Goal: Task Accomplishment & Management: Manage account settings

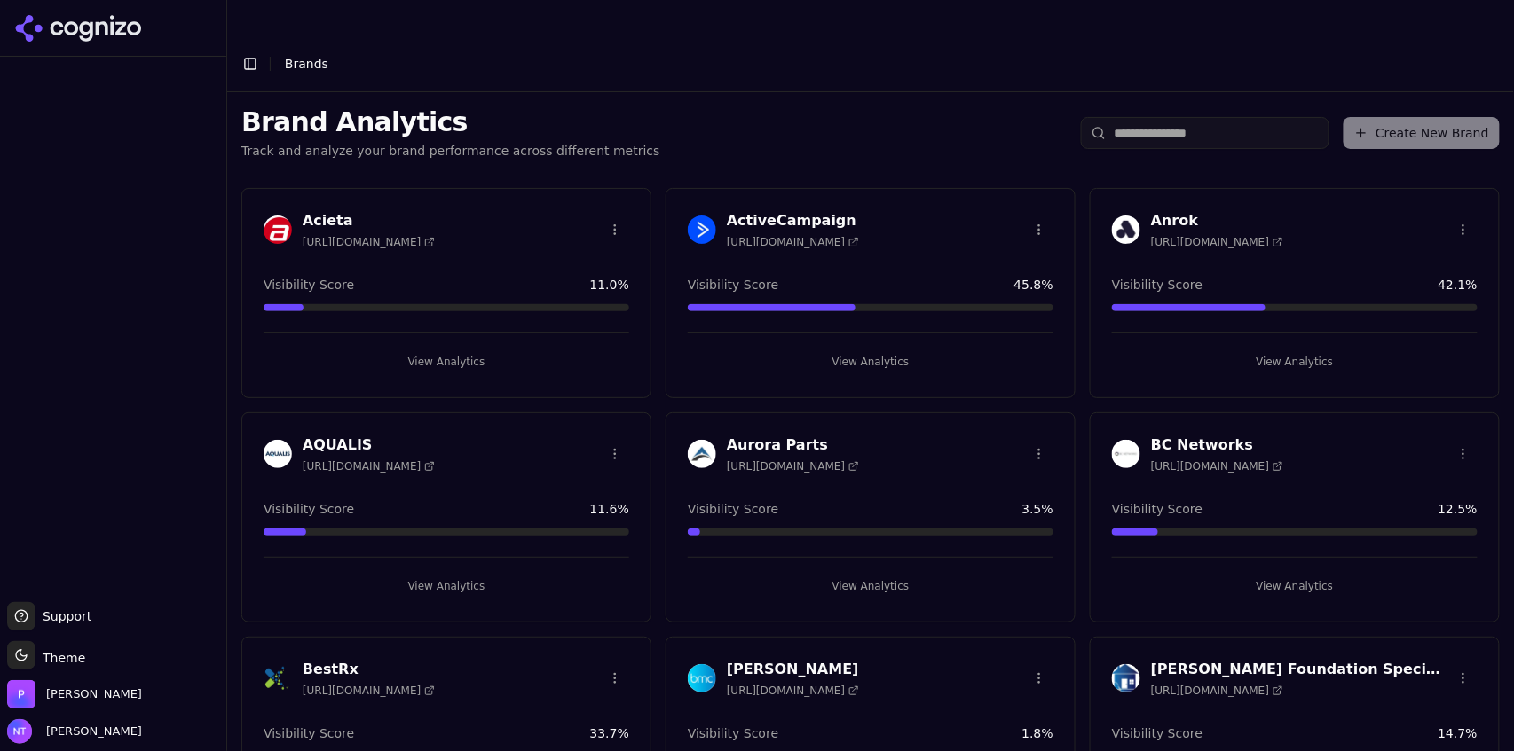
click at [1305, 55] on li "Brands" at bounding box center [874, 64] width 1179 height 18
click at [1397, 117] on div "Create New Brand" at bounding box center [1290, 133] width 419 height 32
drag, startPoint x: 1423, startPoint y: 99, endPoint x: 1406, endPoint y: 44, distance: 57.5
click at [1406, 44] on header "Toggle Sidebar Brands" at bounding box center [870, 63] width 1286 height 57
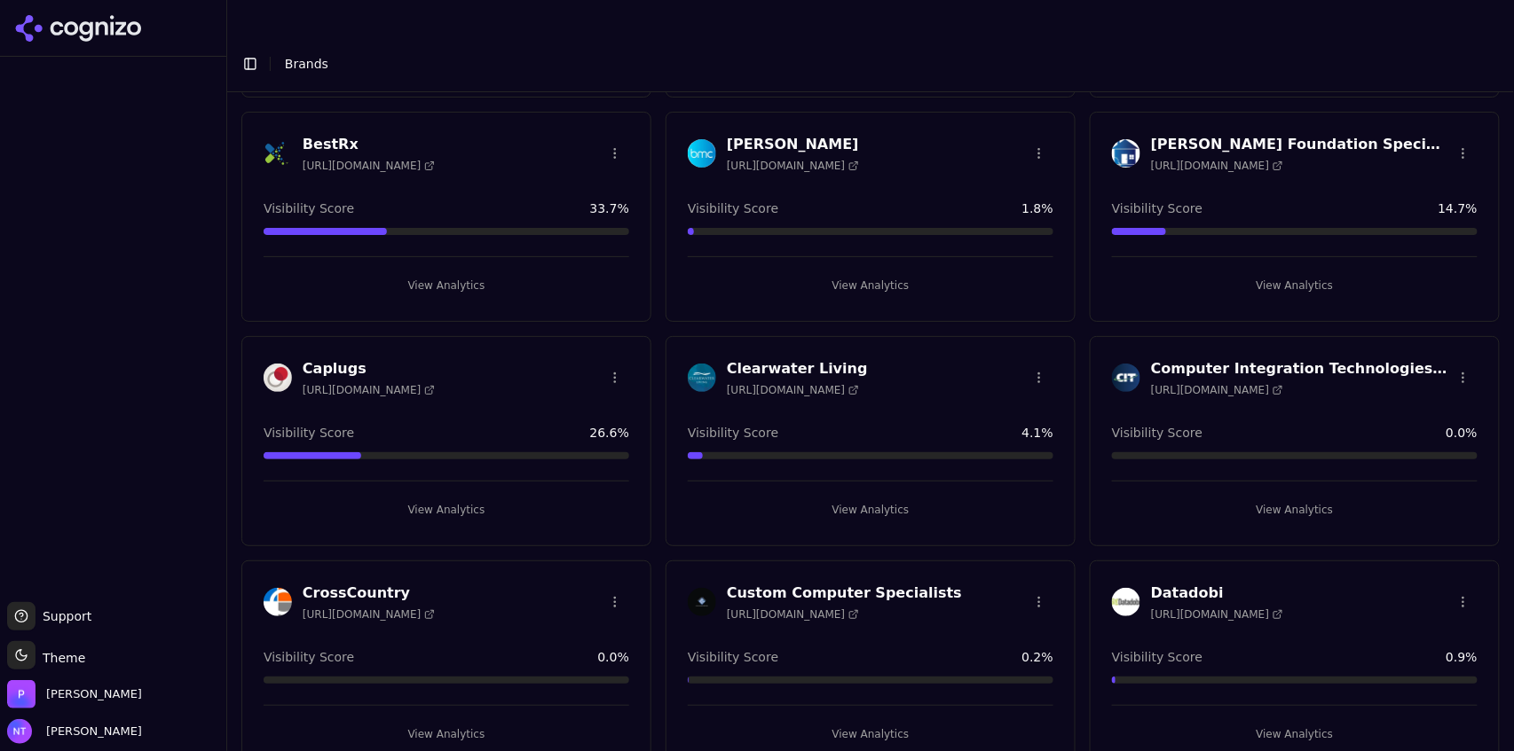
scroll to position [539, 0]
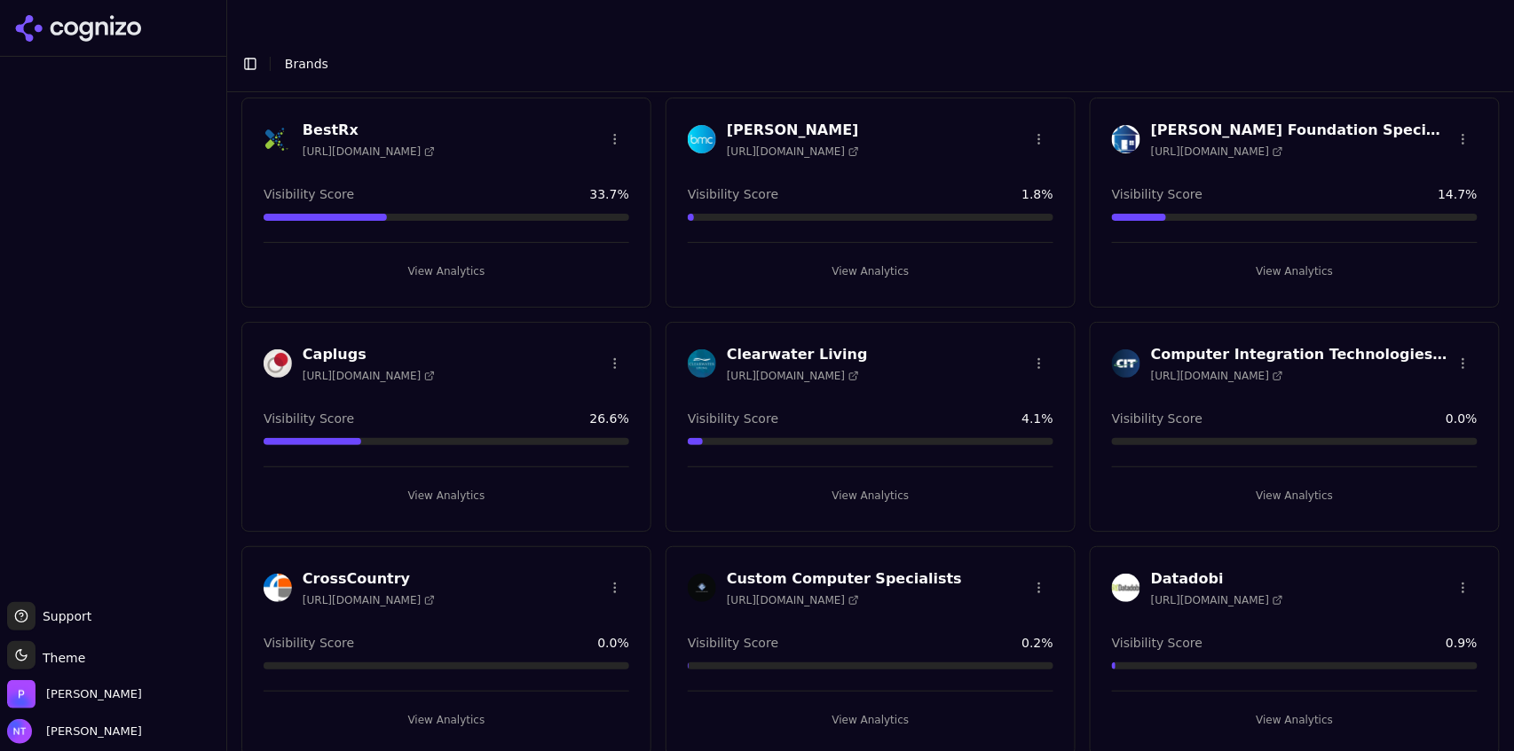
click at [1455, 327] on html "Support Support Toggle theme Theme [PERSON_NAME] Tower Toggle Sidebar Brands Br…" at bounding box center [757, 393] width 1514 height 787
click at [1405, 397] on div "Delete Brand" at bounding box center [1412, 391] width 105 height 28
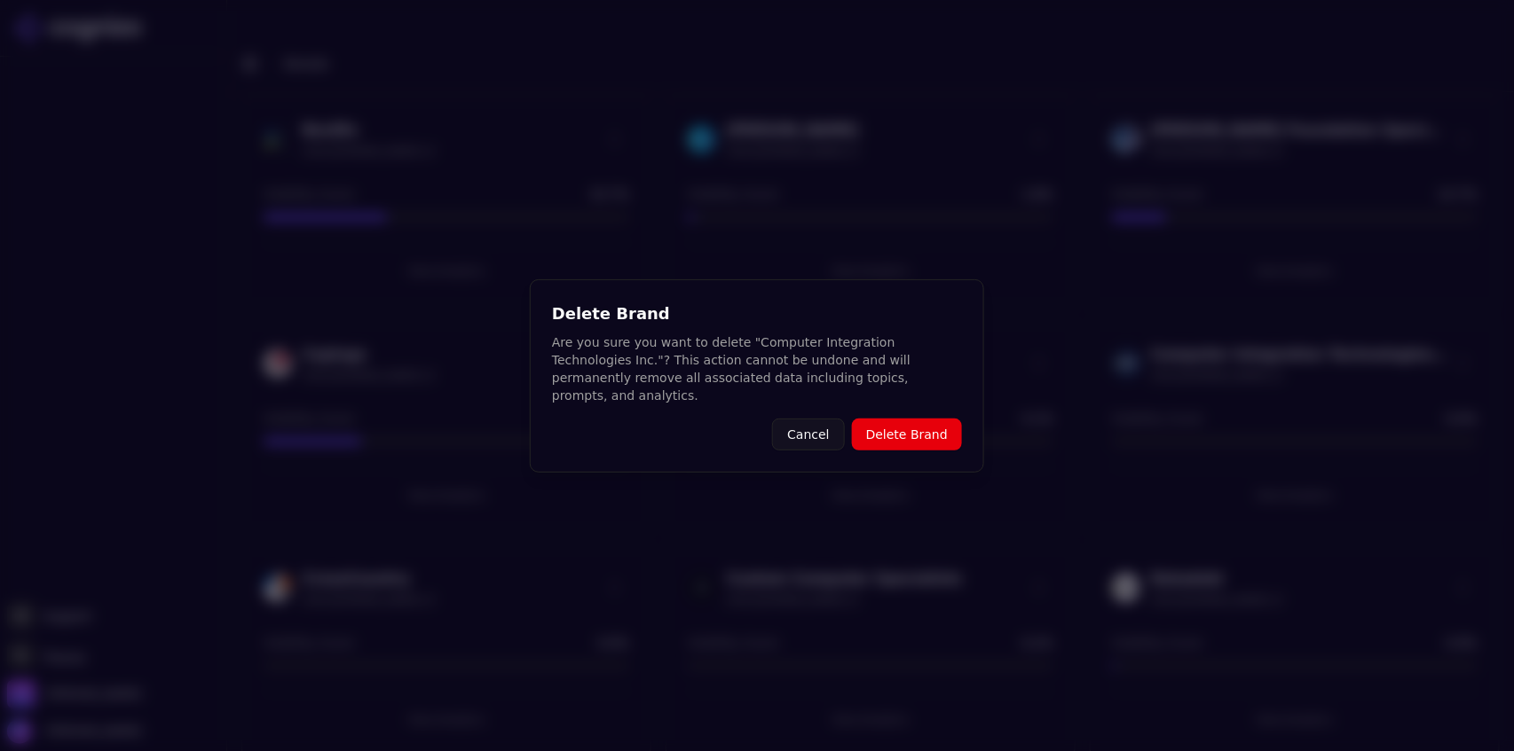
click at [935, 419] on button "Delete Brand" at bounding box center [907, 435] width 110 height 32
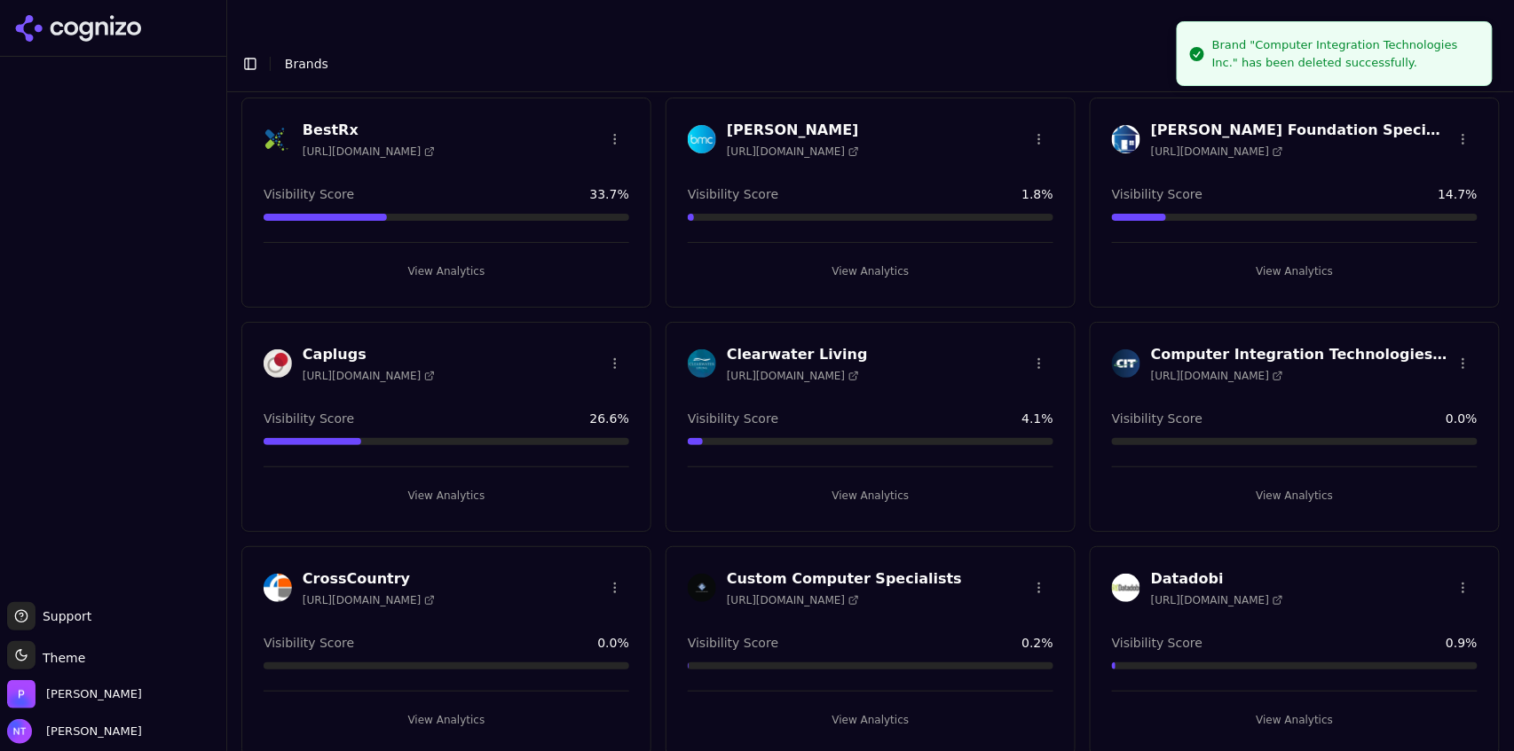
click at [1033, 550] on html "Support Support Toggle theme Theme Perrill Nate Tower Toggle Sidebar Brands Bra…" at bounding box center [757, 393] width 1514 height 787
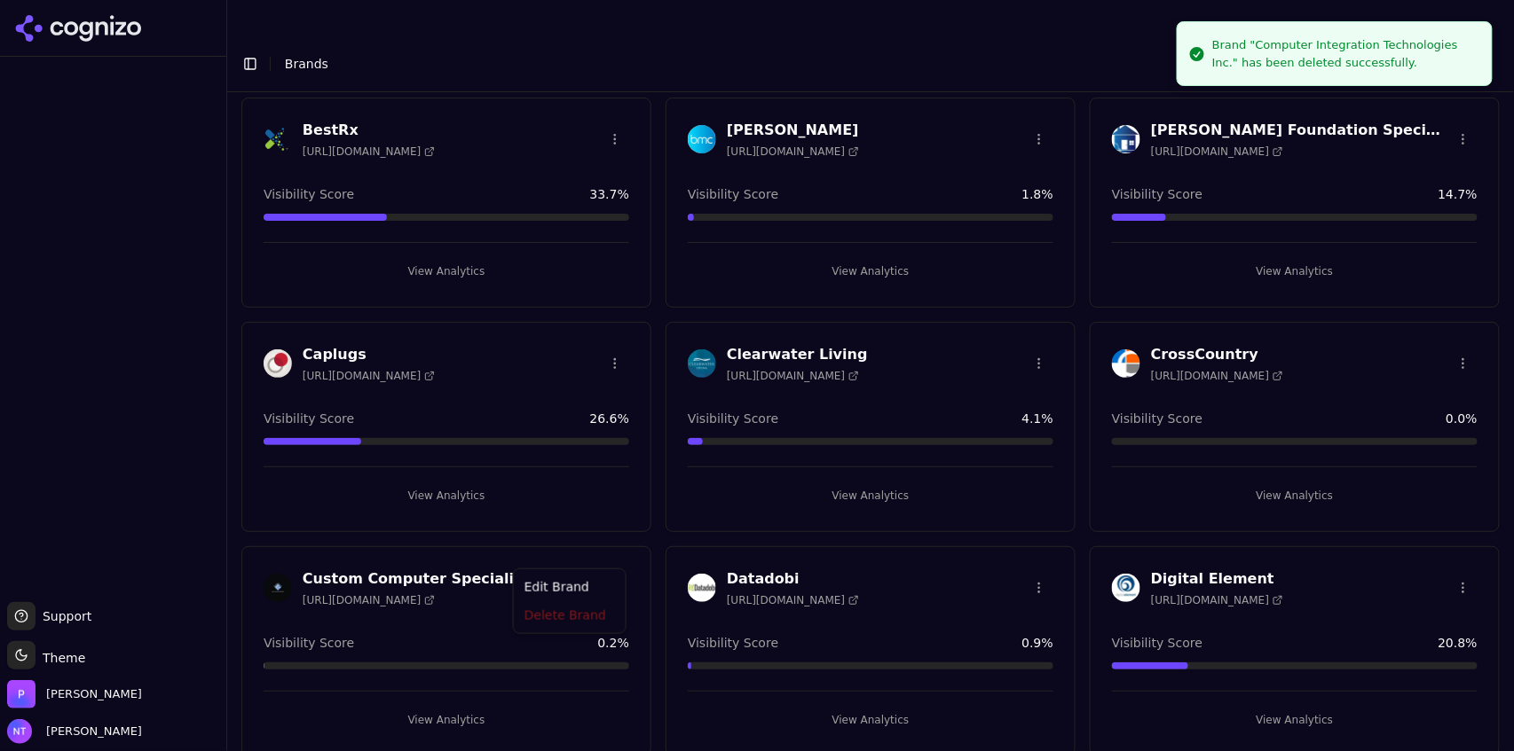
click at [1003, 620] on html "Support Support Toggle theme Theme Perrill Nate Tower Toggle Sidebar Brands Bra…" at bounding box center [757, 393] width 1514 height 787
click at [613, 547] on html "Support Support Toggle theme Theme Perrill Nate Tower Toggle Sidebar Brands Bra…" at bounding box center [757, 393] width 1514 height 787
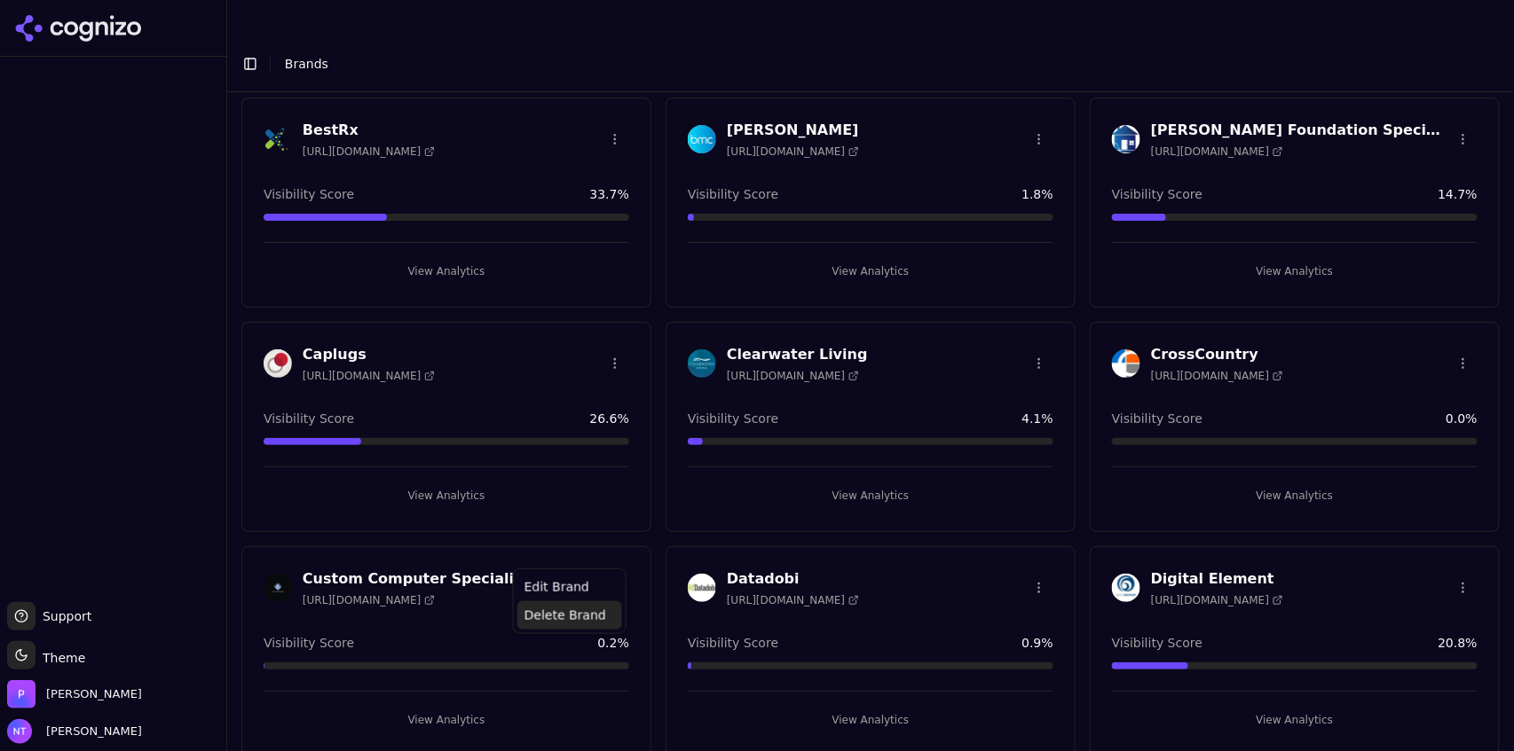
click at [583, 613] on div "Delete Brand" at bounding box center [569, 616] width 105 height 28
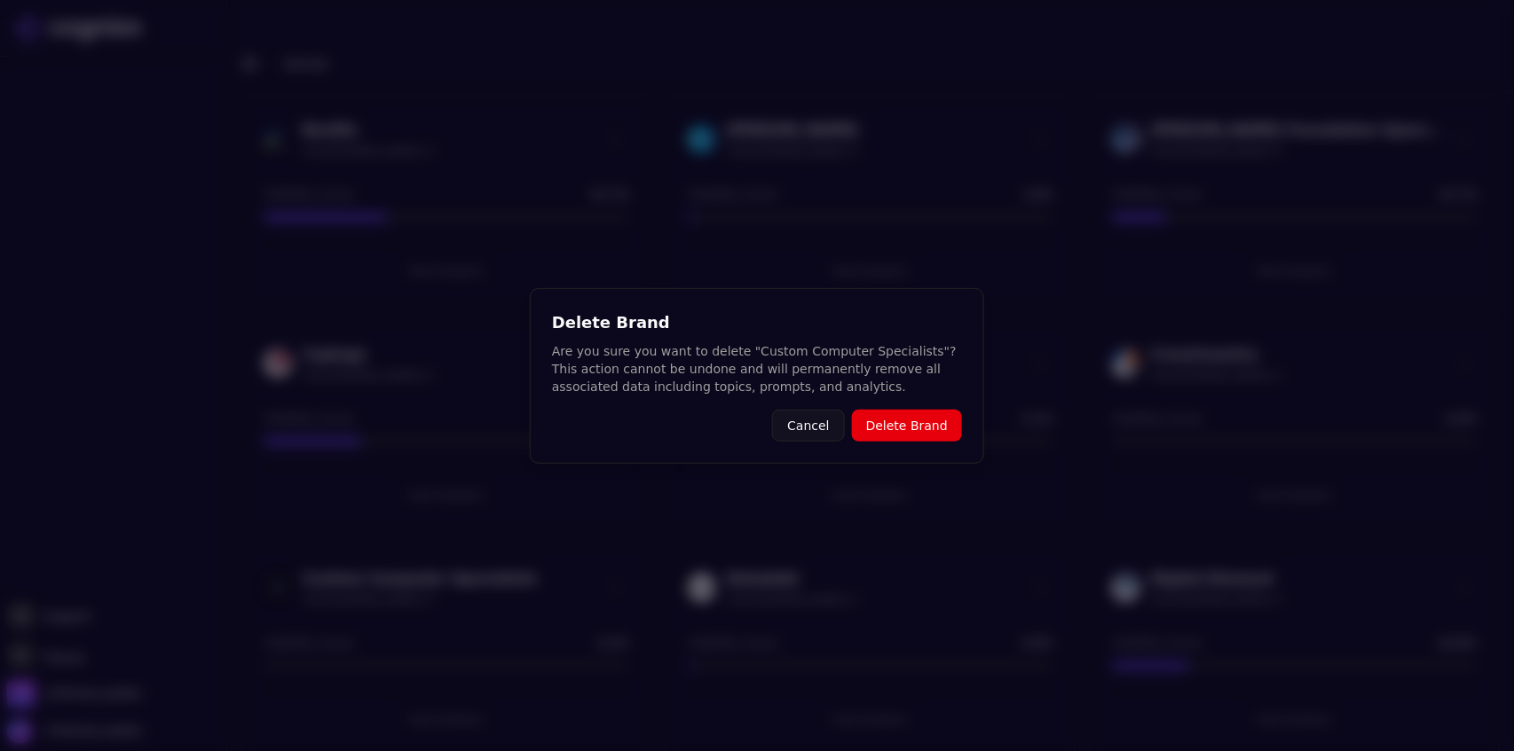
click at [883, 430] on button "Delete Brand" at bounding box center [907, 426] width 110 height 32
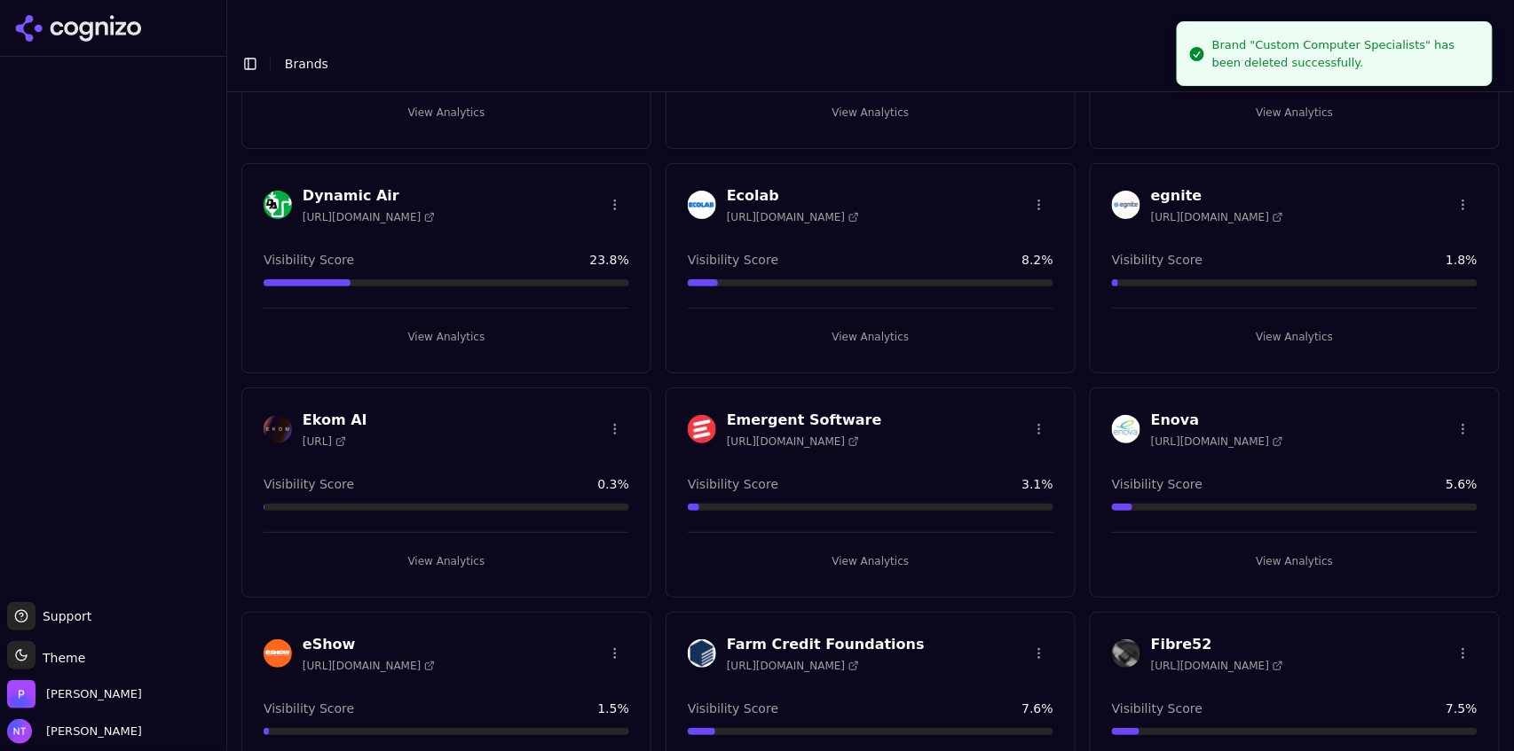
scroll to position [0, 0]
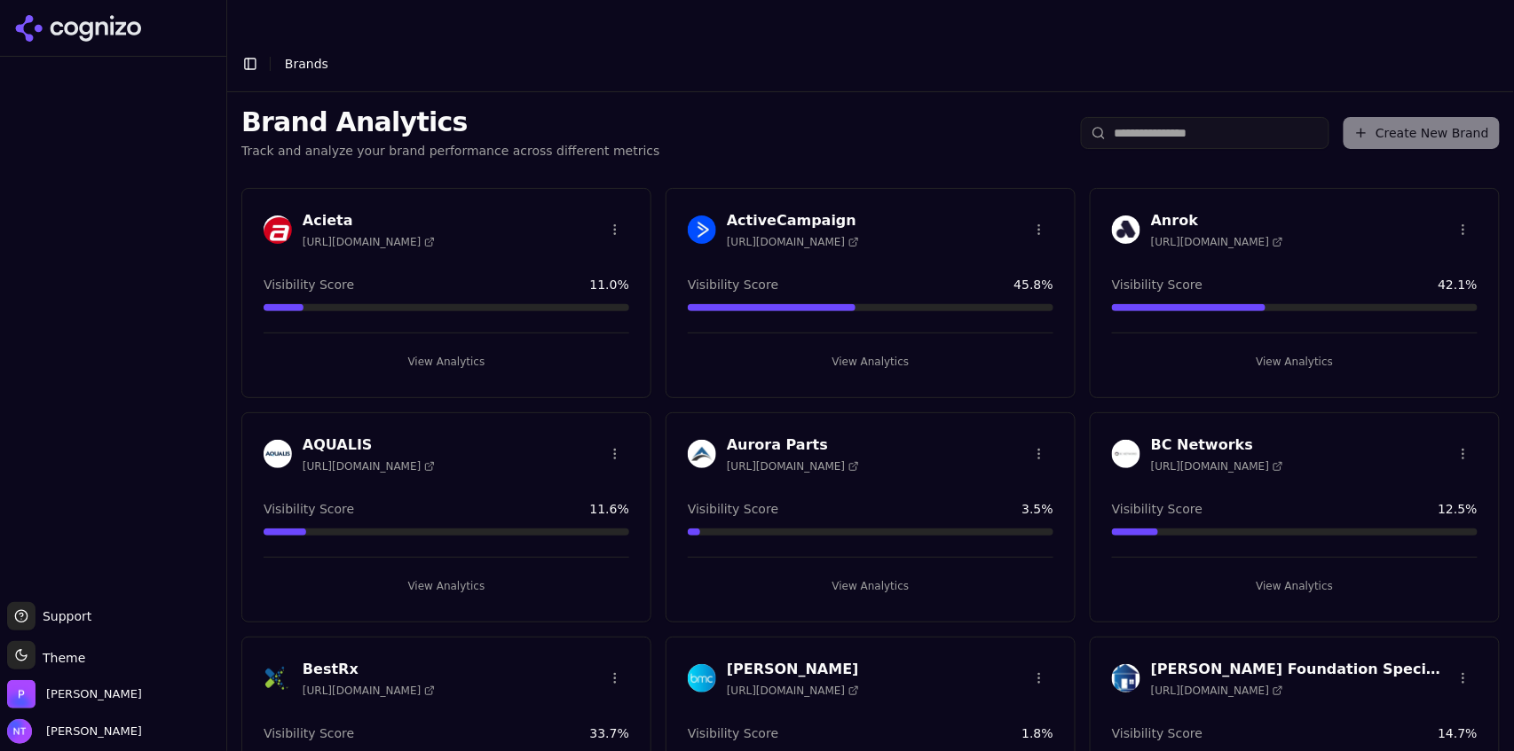
click at [1400, 117] on div "Create New Brand" at bounding box center [1290, 133] width 419 height 32
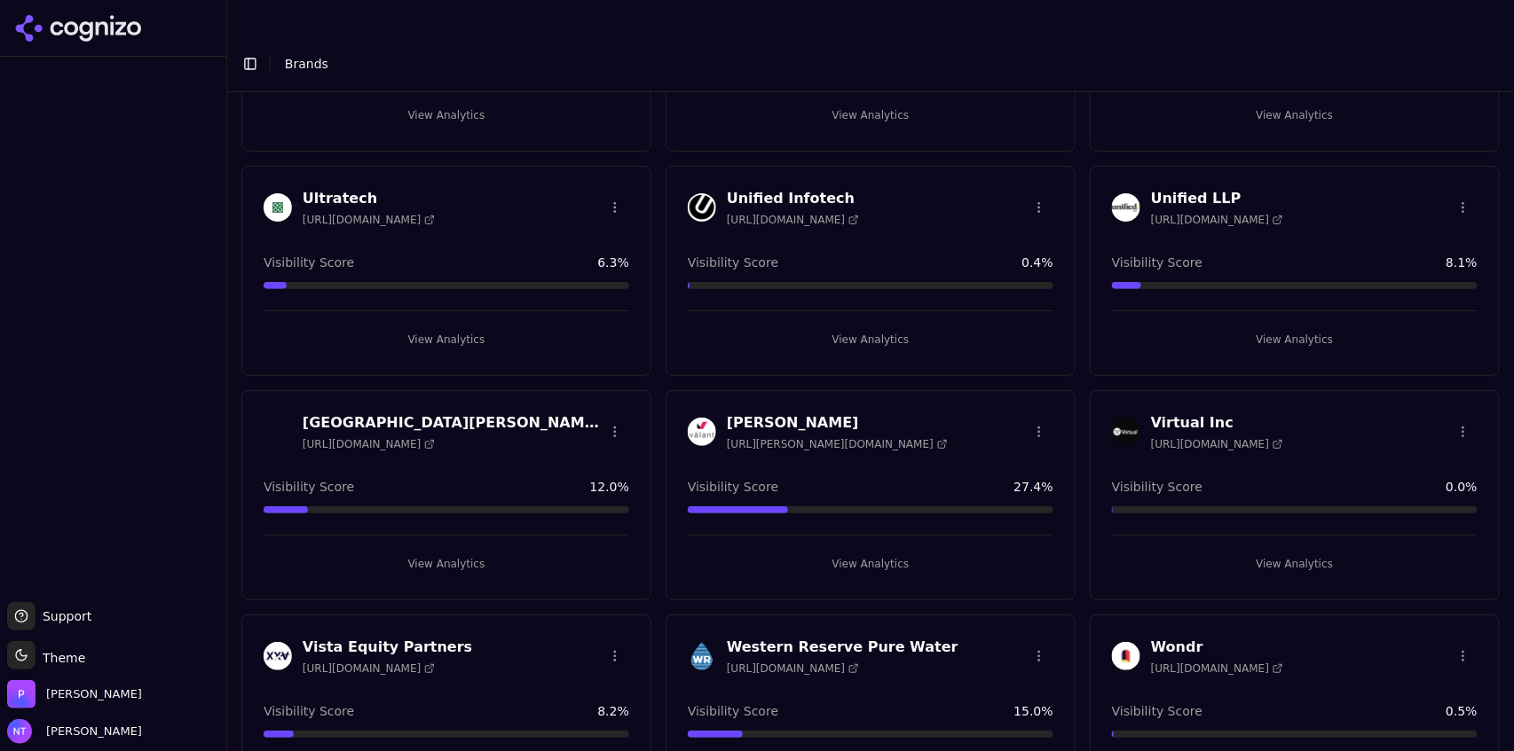
scroll to position [6798, 0]
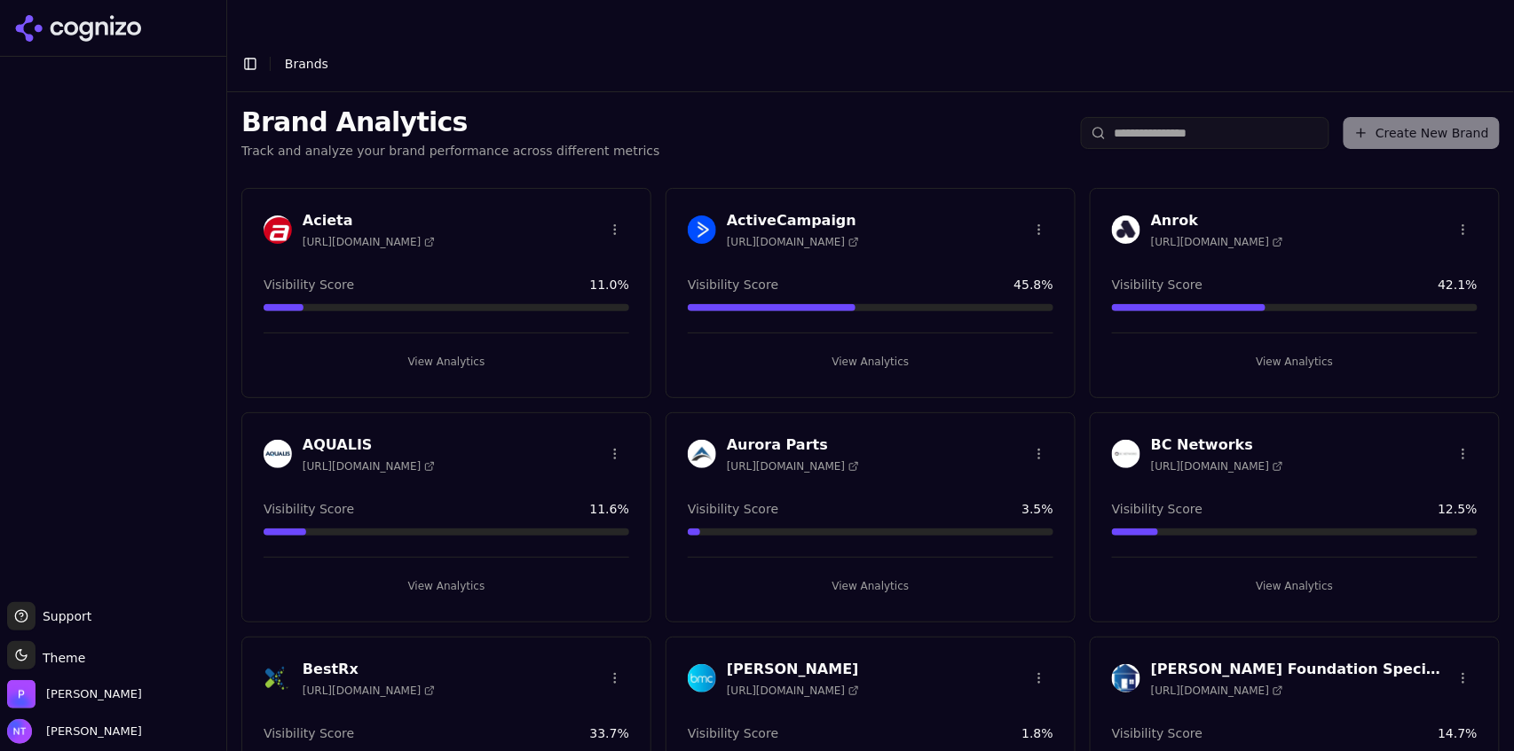
click at [1034, 195] on html "Support Support Toggle theme Theme [PERSON_NAME] Tower Toggle Sidebar Brands Br…" at bounding box center [757, 393] width 1514 height 787
click at [998, 260] on div "Delete Brand" at bounding box center [991, 259] width 105 height 28
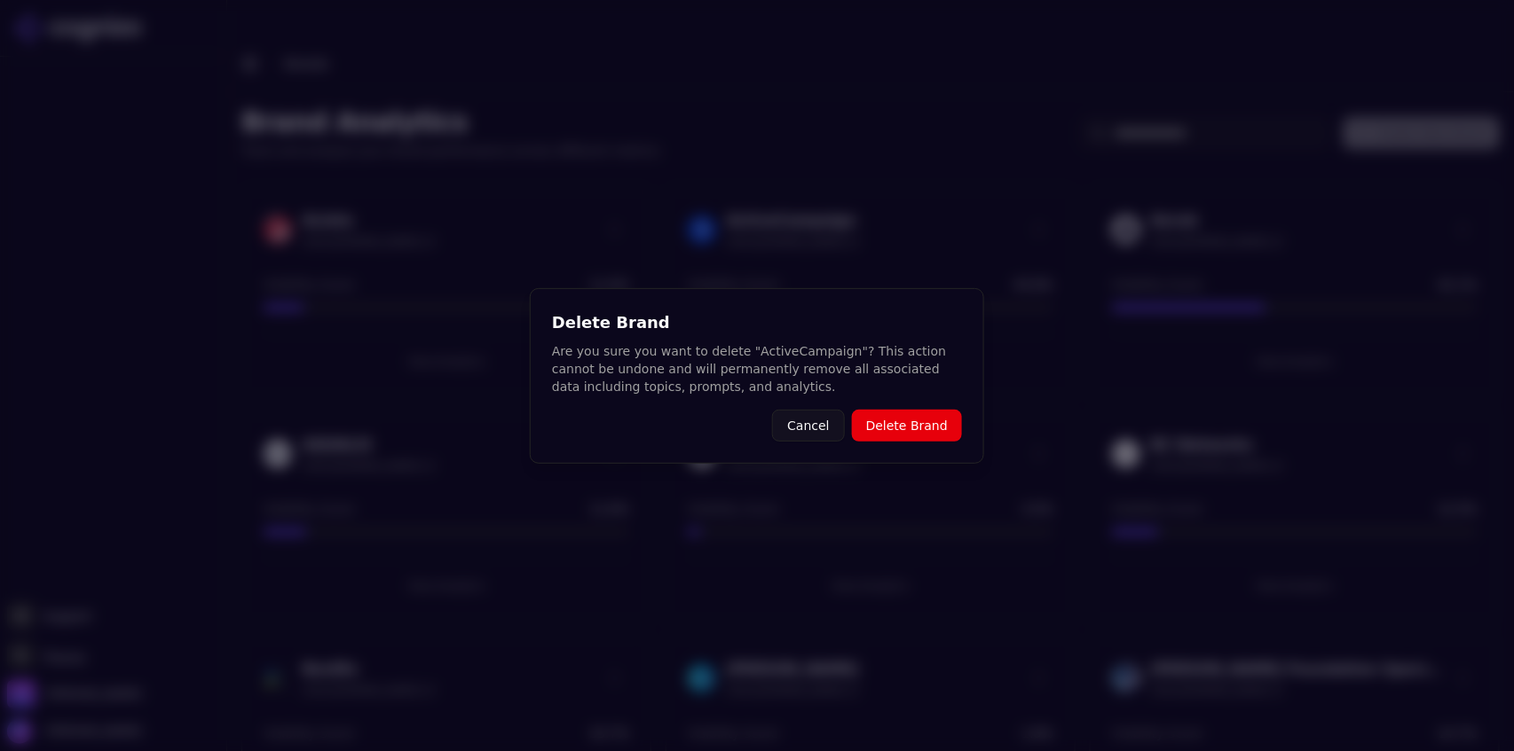
click at [911, 429] on button "Delete Brand" at bounding box center [907, 426] width 110 height 32
